Goal: Obtain resource: Download file/media

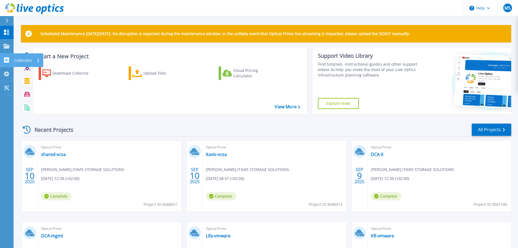
click at [14, 58] on p "Collectors" at bounding box center [23, 60] width 18 height 14
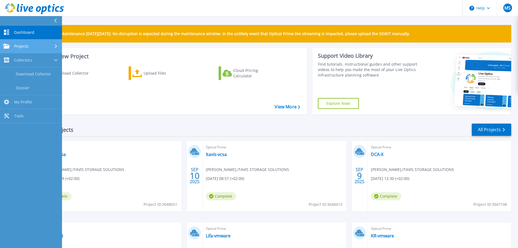
click at [13, 45] on div "Projects" at bounding box center [15, 46] width 25 height 5
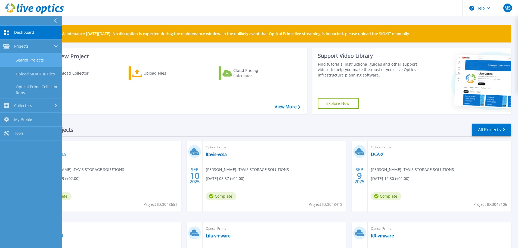
click at [23, 59] on link "Search Projects" at bounding box center [31, 60] width 62 height 14
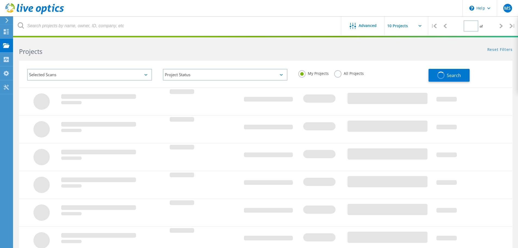
type input "1"
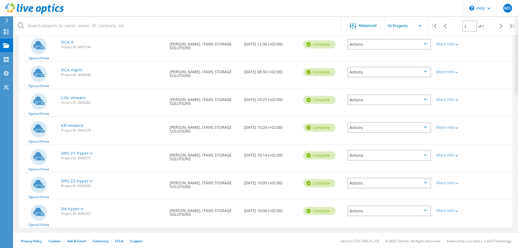
scroll to position [123, 0]
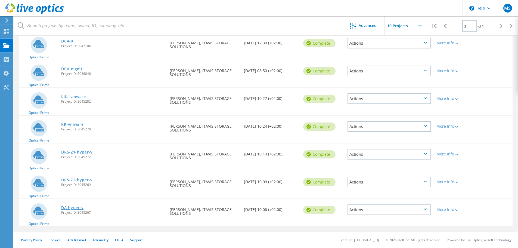
click at [74, 207] on link "DA hyper-v" at bounding box center [72, 207] width 22 height 4
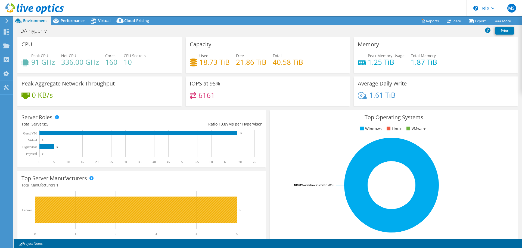
select select "USD"
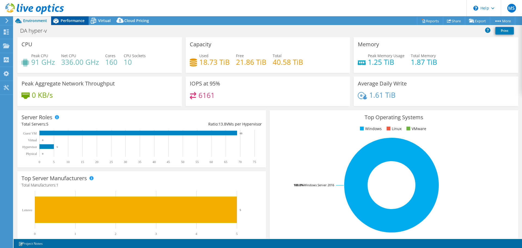
click at [70, 24] on div "Performance" at bounding box center [70, 20] width 38 height 9
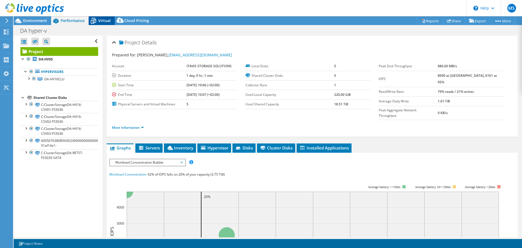
click at [99, 20] on span "Virtual" at bounding box center [104, 20] width 13 height 5
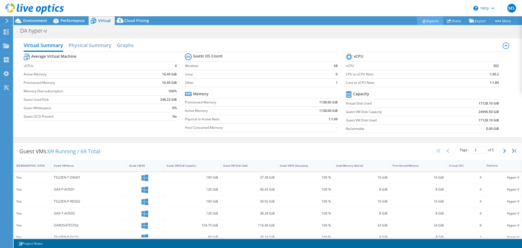
click at [422, 20] on link "Reports" at bounding box center [430, 21] width 26 height 8
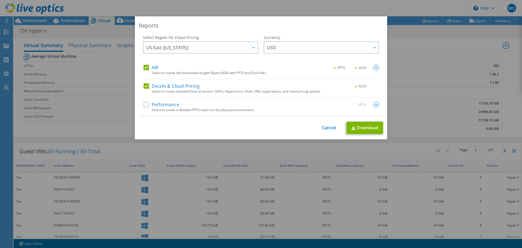
click at [145, 86] on label "Details & Cloud Pricing" at bounding box center [171, 85] width 56 height 5
click at [0, 0] on input "Details & Cloud Pricing" at bounding box center [0, 0] width 0 height 0
click at [143, 67] on label "AIR" at bounding box center [150, 67] width 15 height 5
click at [0, 0] on input "AIR" at bounding box center [0, 0] width 0 height 0
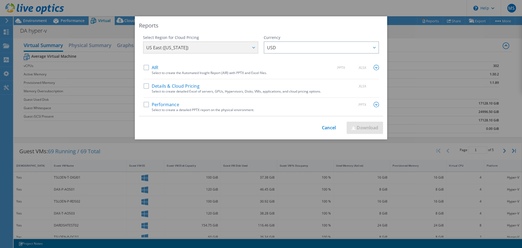
click at [144, 103] on label "Performance" at bounding box center [161, 104] width 36 height 5
click at [0, 0] on input "Performance" at bounding box center [0, 0] width 0 height 0
click at [374, 104] on img at bounding box center [375, 104] width 5 height 5
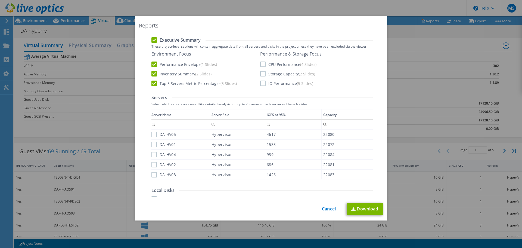
scroll to position [82, 0]
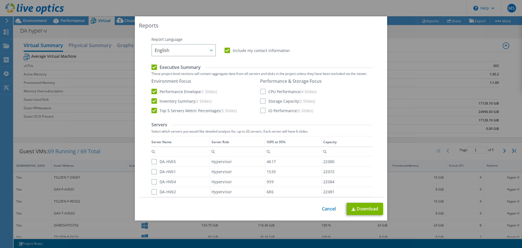
click at [261, 91] on label "CPU Performance (4 Slides)" at bounding box center [288, 91] width 56 height 5
click at [0, 0] on input "CPU Performance (4 Slides)" at bounding box center [0, 0] width 0 height 0
click at [260, 101] on label "Storage Capacity (2 Slides)" at bounding box center [287, 100] width 55 height 5
click at [0, 0] on input "Storage Capacity (2 Slides)" at bounding box center [0, 0] width 0 height 0
click at [260, 111] on label "IO Performance (5 Slides)" at bounding box center [286, 110] width 53 height 5
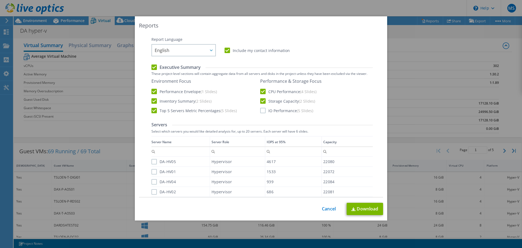
click at [0, 0] on input "IO Performance (5 Slides)" at bounding box center [0, 0] width 0 height 0
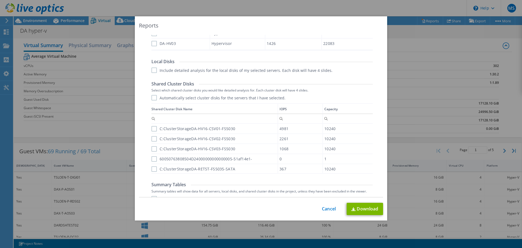
scroll to position [265, 0]
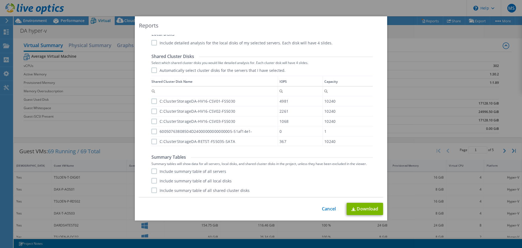
click at [152, 171] on label "Include summary table of all servers" at bounding box center [188, 170] width 75 height 5
click at [0, 0] on input "Include summary table of all servers" at bounding box center [0, 0] width 0 height 0
click at [151, 180] on label "Include summary table of all local disks" at bounding box center [191, 180] width 80 height 5
click at [0, 0] on input "Include summary table of all local disks" at bounding box center [0, 0] width 0 height 0
click at [152, 191] on label "Include summary table of all shared cluster disks" at bounding box center [200, 189] width 98 height 5
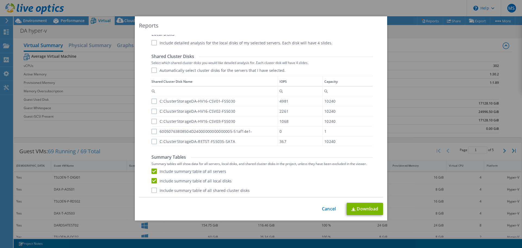
click at [0, 0] on input "Include summary table of all shared cluster disks" at bounding box center [0, 0] width 0 height 0
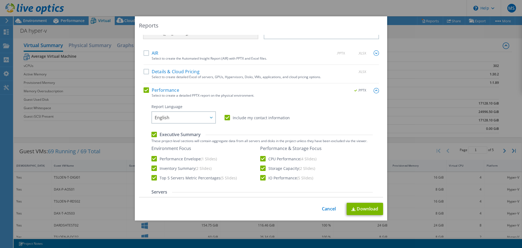
scroll to position [0, 0]
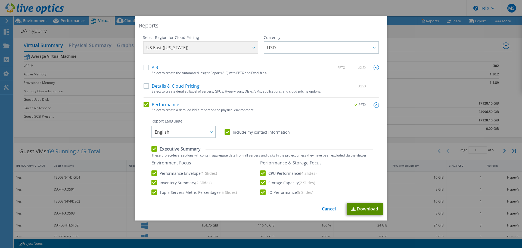
click at [372, 210] on link "Download" at bounding box center [364, 208] width 36 height 12
click at [55, 33] on div "Reports Select Region for Cloud Pricing Asia Pacific (Hong Kong) Asia Pacific (…" at bounding box center [261, 123] width 522 height 215
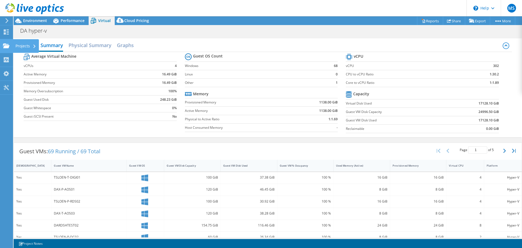
click at [9, 46] on use at bounding box center [6, 45] width 7 height 5
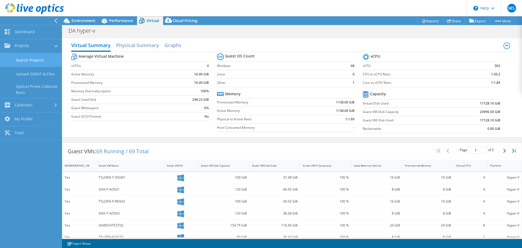
click at [31, 59] on link "Search Projects" at bounding box center [31, 60] width 62 height 14
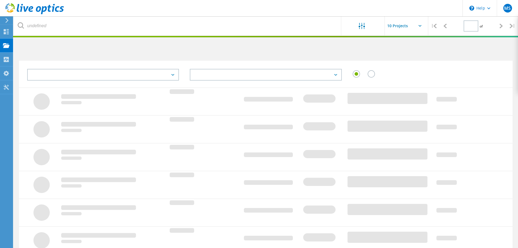
type input "1"
